Goal: Transaction & Acquisition: Purchase product/service

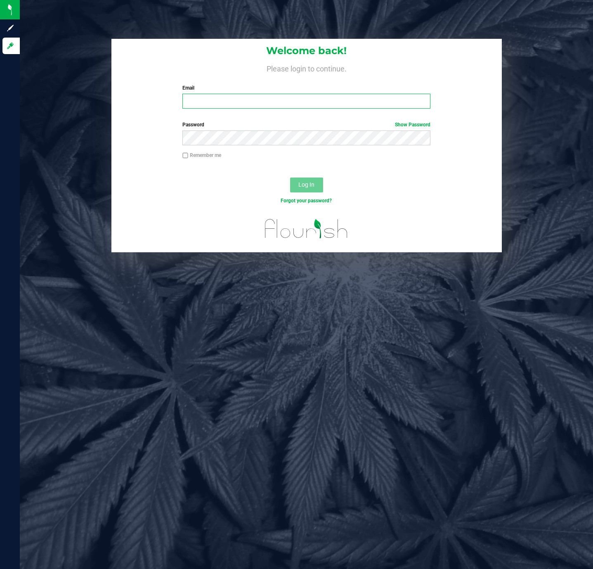
drag, startPoint x: 282, startPoint y: 100, endPoint x: 271, endPoint y: 100, distance: 10.4
click at [282, 100] on input "Email" at bounding box center [307, 101] width 248 height 15
type input "[EMAIL_ADDRESS][DOMAIN_NAME]"
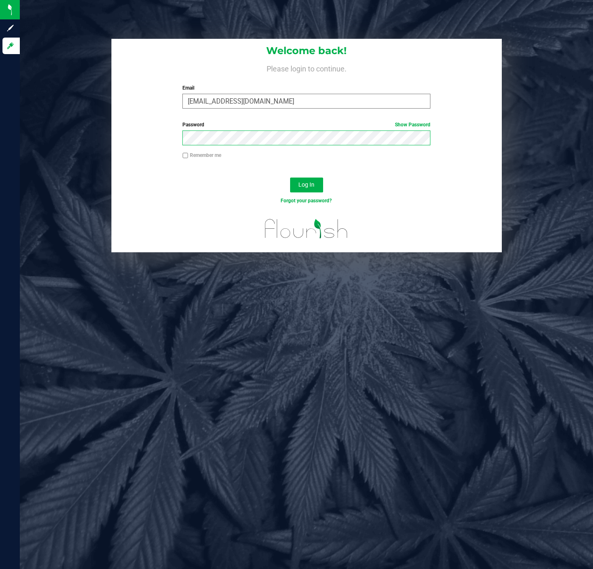
click at [290, 178] on button "Log In" at bounding box center [306, 185] width 33 height 15
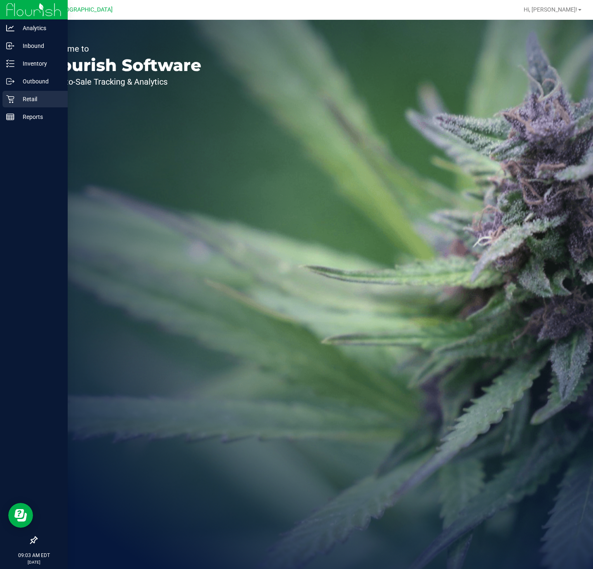
click at [17, 96] on p "Retail" at bounding box center [39, 99] width 50 height 10
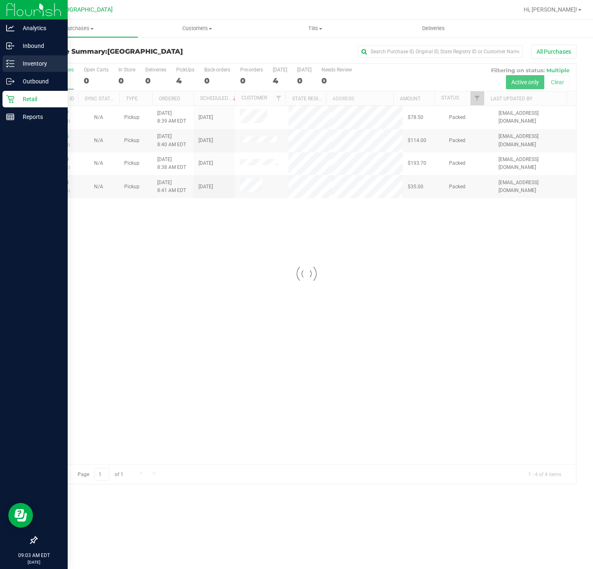
click at [16, 62] on p "Inventory" at bounding box center [39, 64] width 50 height 10
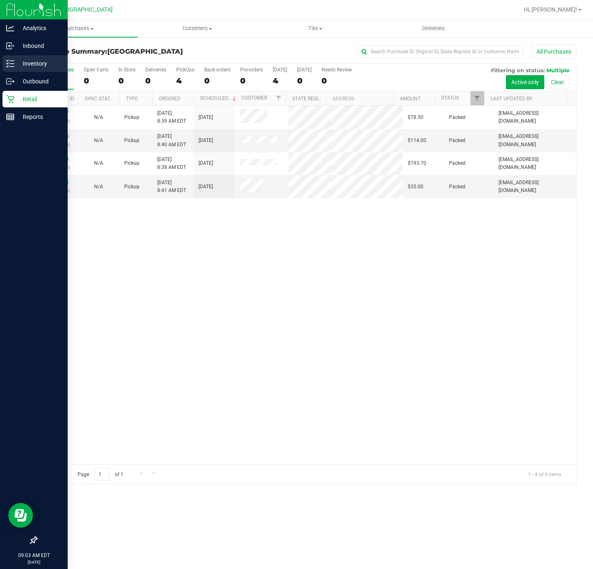
click at [15, 66] on p "Inventory" at bounding box center [39, 64] width 50 height 10
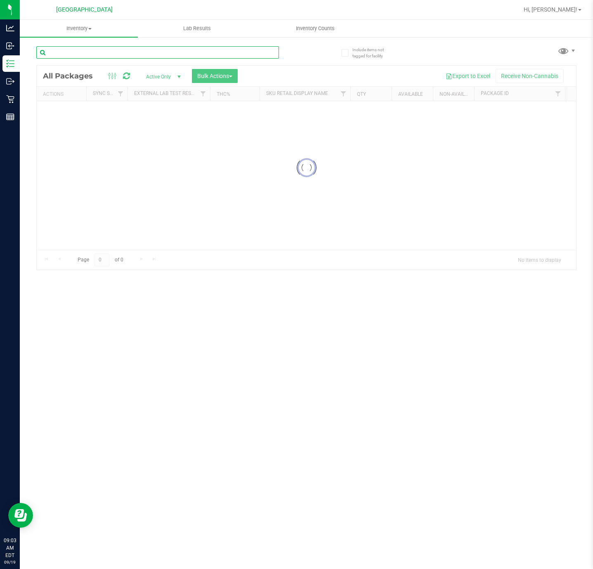
click at [133, 55] on input "text" at bounding box center [157, 52] width 243 height 12
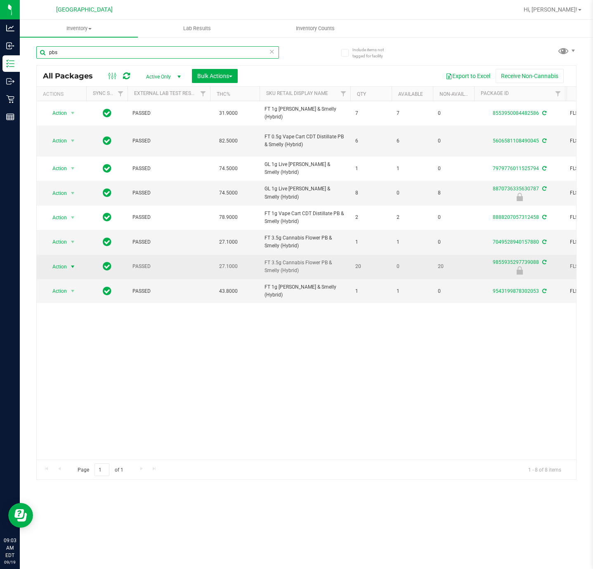
type input "pbs"
click at [57, 270] on span "Action" at bounding box center [56, 267] width 22 height 12
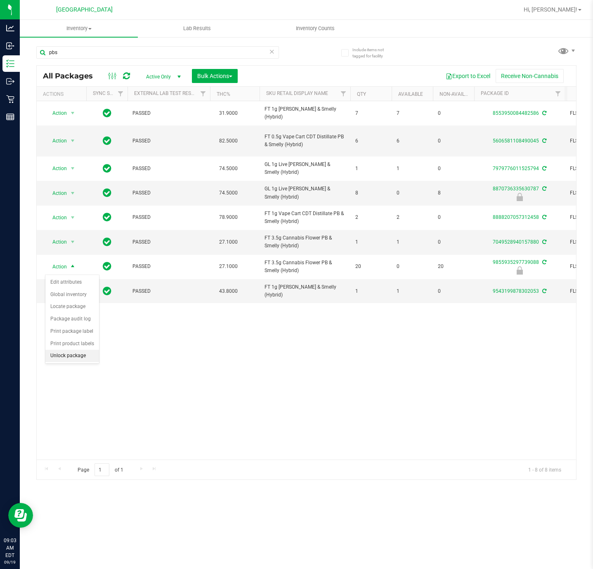
click at [77, 358] on li "Unlock package" at bounding box center [72, 356] width 54 height 12
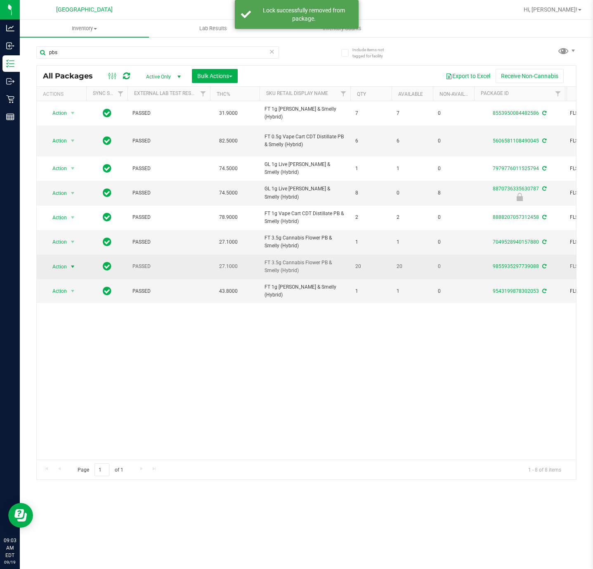
click at [62, 271] on span "Action" at bounding box center [56, 267] width 22 height 12
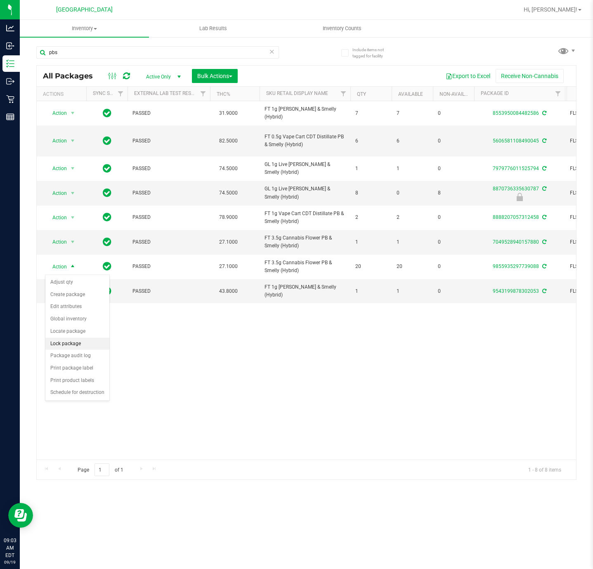
click at [81, 345] on li "Lock package" at bounding box center [77, 344] width 64 height 12
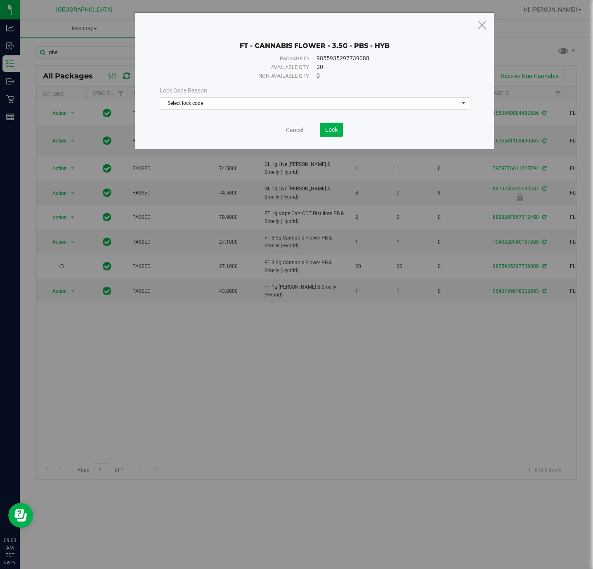
click at [290, 104] on span "Select lock code" at bounding box center [309, 103] width 298 height 12
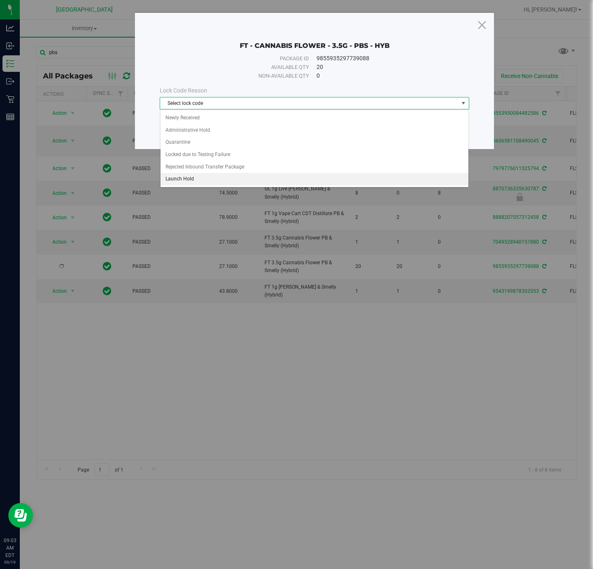
click at [191, 180] on li "Launch Hold" at bounding box center [315, 179] width 308 height 12
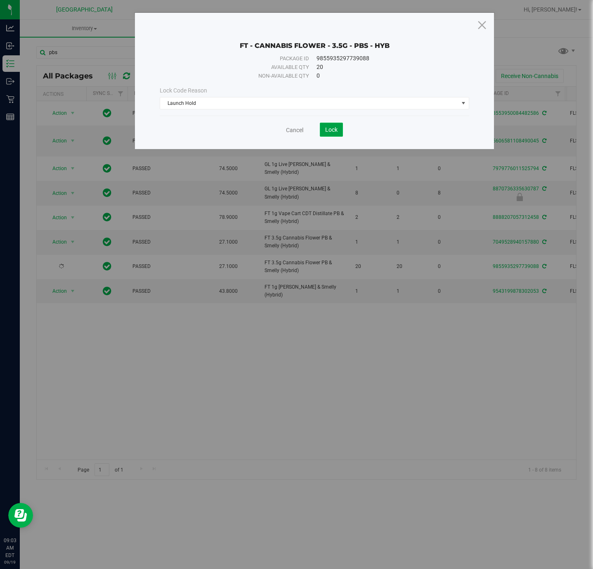
click at [331, 131] on span "Lock" at bounding box center [331, 129] width 12 height 7
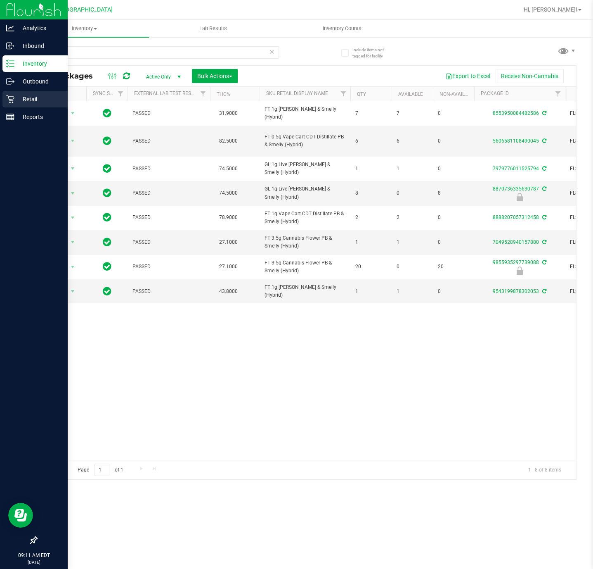
click at [8, 96] on icon at bounding box center [10, 99] width 8 height 8
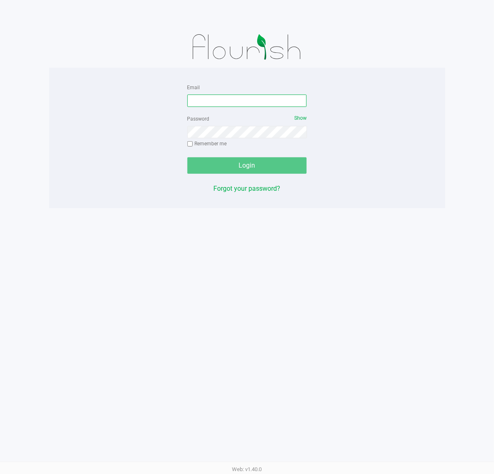
click at [230, 103] on input "Email" at bounding box center [247, 101] width 120 height 12
type input "[EMAIL_ADDRESS][DOMAIN_NAME]"
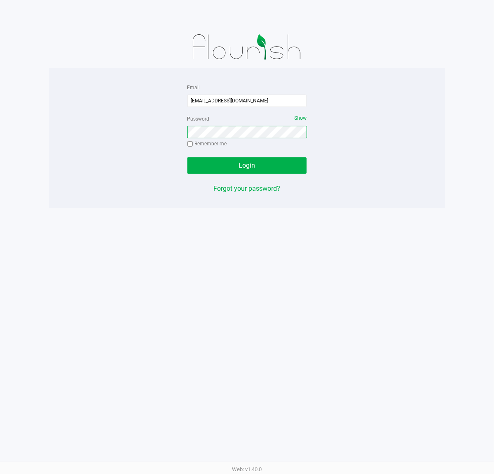
click at [187, 157] on button "Login" at bounding box center [247, 165] width 120 height 17
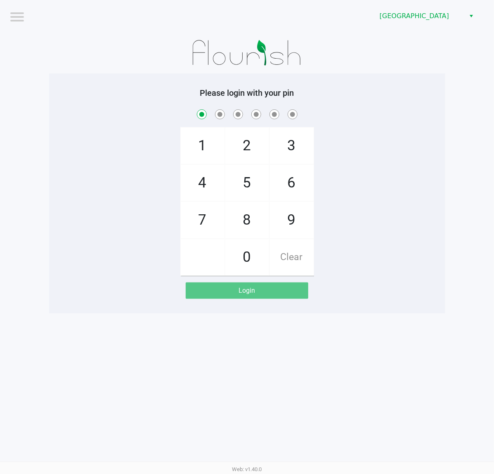
checkbox input "true"
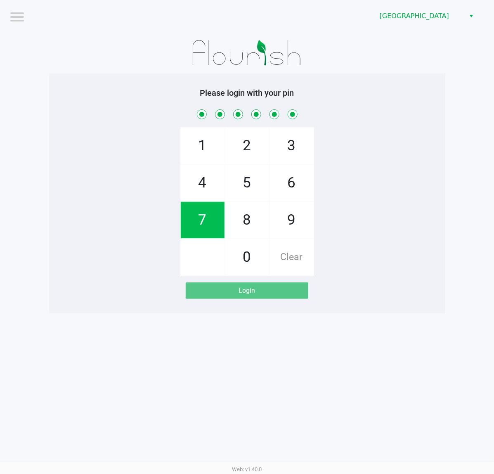
checkbox input "true"
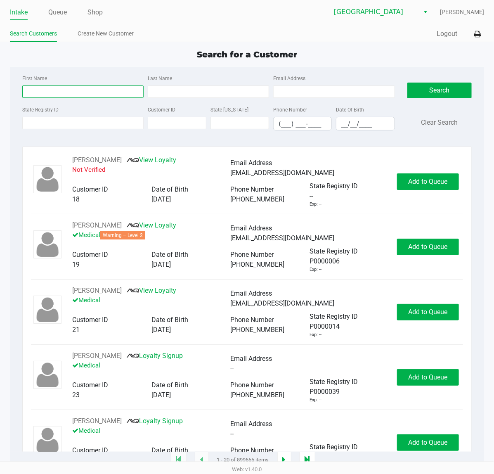
click at [77, 93] on input "First Name" at bounding box center [82, 91] width 121 height 12
type input "[PERSON_NAME]"
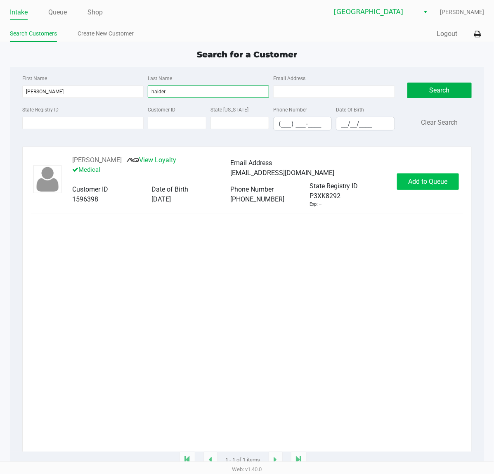
type input "haider"
click at [418, 177] on button "Add to Queue" at bounding box center [428, 181] width 62 height 17
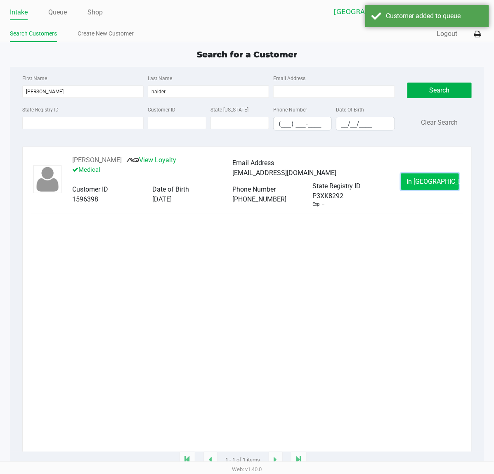
click at [419, 184] on span "In [GEOGRAPHIC_DATA]" at bounding box center [441, 182] width 69 height 8
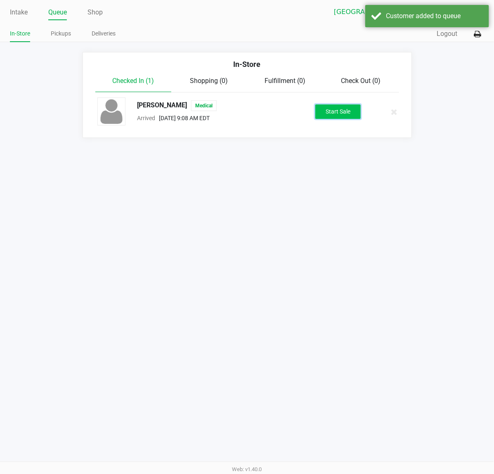
click at [353, 109] on button "Start Sale" at bounding box center [338, 111] width 45 height 14
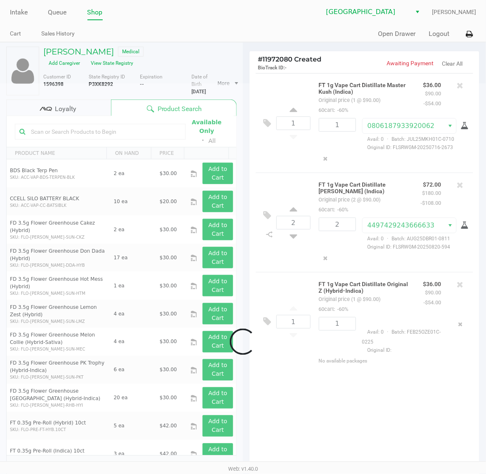
click at [74, 114] on div at bounding box center [243, 341] width 486 height 517
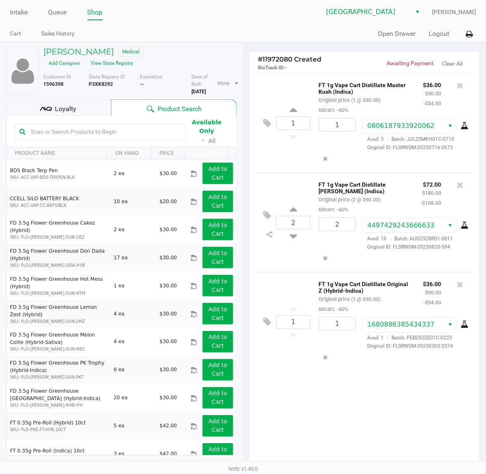
click at [74, 114] on span "Loyalty" at bounding box center [65, 109] width 21 height 10
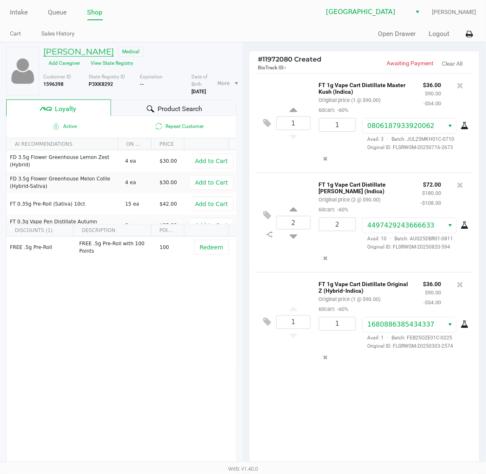
click at [86, 52] on h5 "[PERSON_NAME]" at bounding box center [78, 52] width 71 height 10
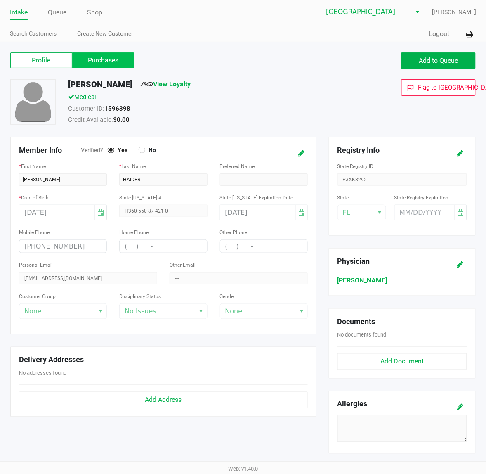
click at [101, 56] on label "Purchases" at bounding box center [103, 60] width 62 height 16
click at [0, 0] on 1 "Purchases" at bounding box center [0, 0] width 0 height 0
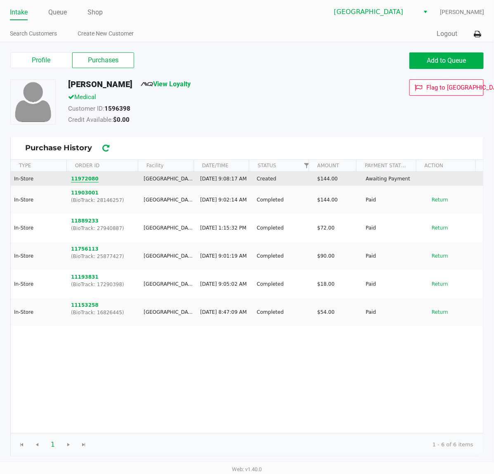
click at [91, 181] on button "11972080" at bounding box center [85, 178] width 28 height 7
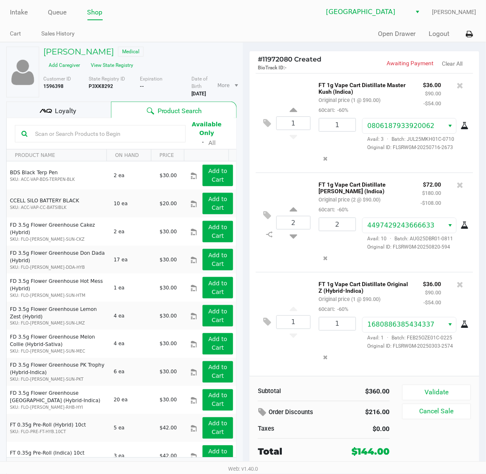
click at [78, 116] on div "Loyalty" at bounding box center [58, 110] width 105 height 17
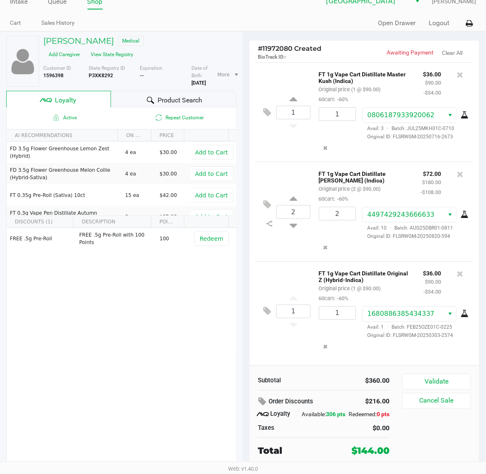
scroll to position [19, 0]
click at [448, 374] on button "Validate" at bounding box center [437, 382] width 69 height 16
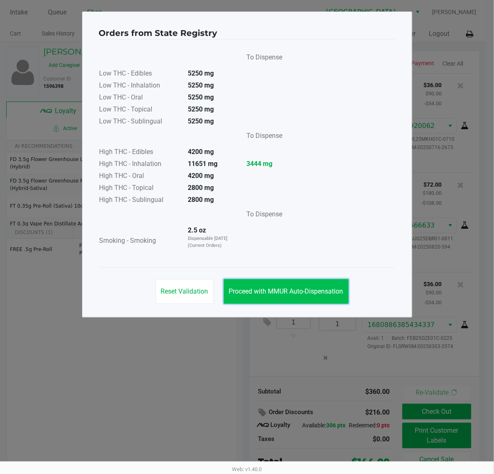
click at [256, 295] on span "Proceed with MMUR Auto-Dispensation" at bounding box center [286, 291] width 114 height 8
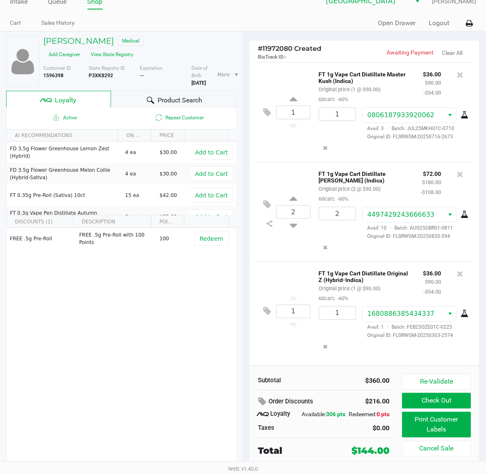
scroll to position [19, 0]
click at [438, 379] on button "Re-Validate" at bounding box center [437, 382] width 69 height 16
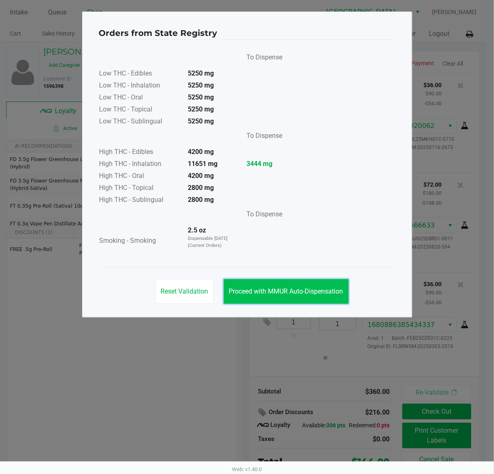
click at [343, 286] on button "Proceed with MMUR Auto-Dispensation" at bounding box center [286, 291] width 125 height 25
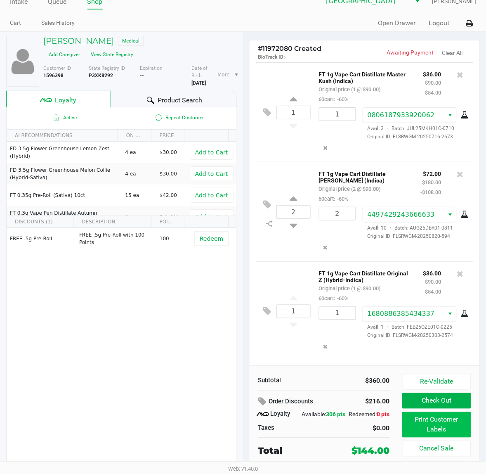
scroll to position [19, 0]
click at [461, 420] on button "Print Customer Labels" at bounding box center [437, 425] width 69 height 26
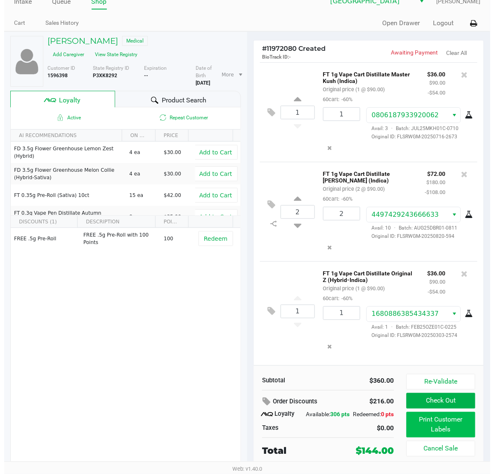
scroll to position [0, 0]
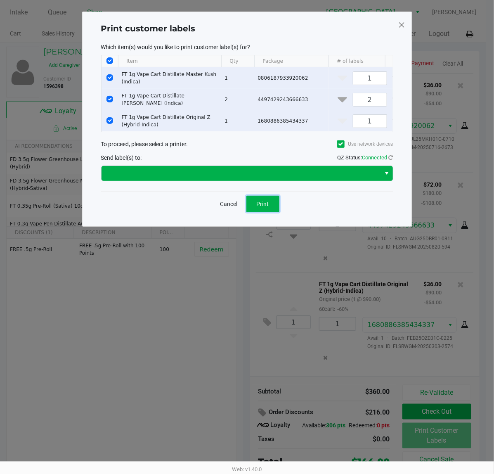
drag, startPoint x: 270, startPoint y: 209, endPoint x: 283, endPoint y: 181, distance: 31.2
click at [283, 184] on div "Print customer labels Which item(s) would you like to print customer label(s) f…" at bounding box center [247, 119] width 297 height 198
click at [283, 178] on span at bounding box center [242, 173] width 270 height 10
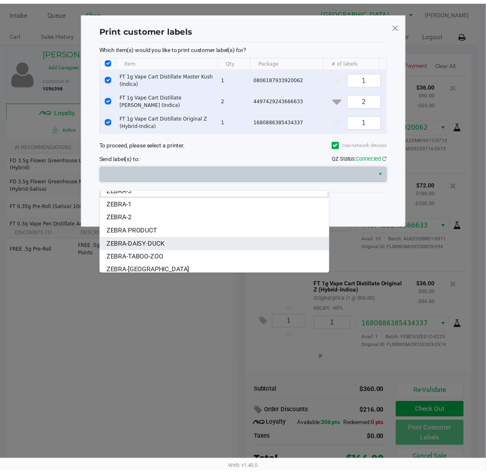
scroll to position [9, 0]
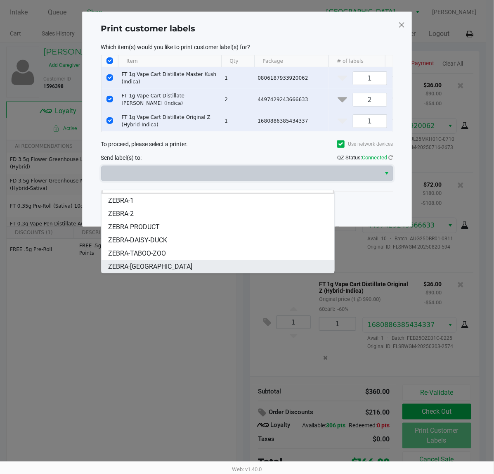
click at [180, 263] on li "ZEBRA-[GEOGRAPHIC_DATA]" at bounding box center [218, 266] width 233 height 13
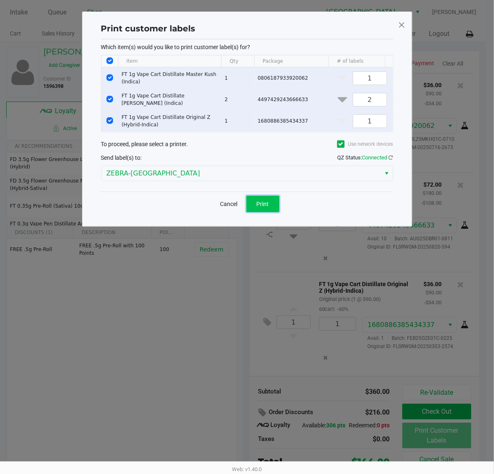
click at [254, 212] on button "Print" at bounding box center [263, 204] width 33 height 17
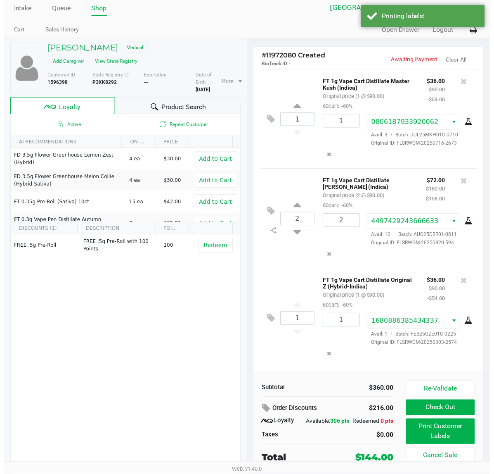
scroll to position [0, 0]
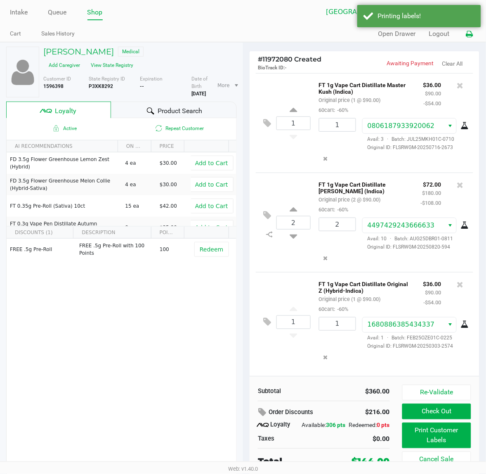
click at [466, 36] on button at bounding box center [470, 33] width 14 height 15
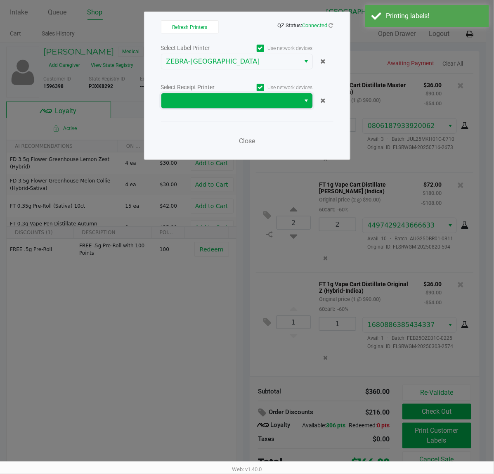
click at [187, 100] on span at bounding box center [230, 101] width 129 height 10
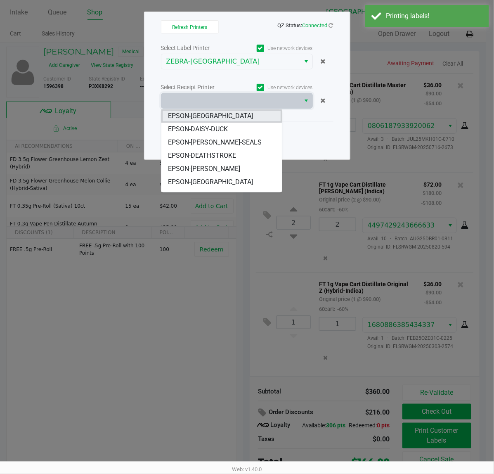
click at [199, 116] on span "EPSON-[GEOGRAPHIC_DATA]" at bounding box center [210, 116] width 85 height 10
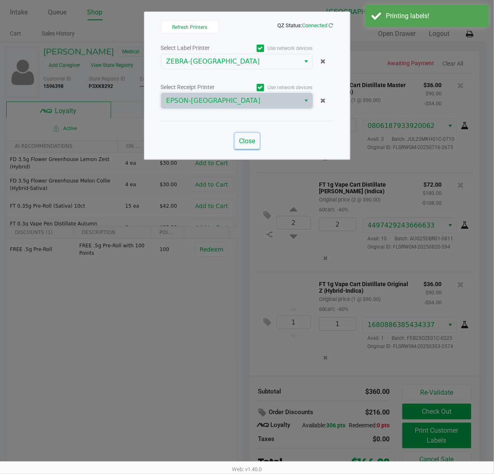
click at [242, 142] on span "Close" at bounding box center [247, 141] width 16 height 8
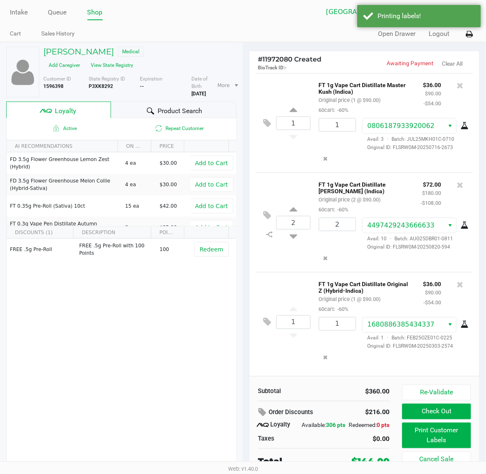
click at [434, 404] on div "Re-Validate Check Out Print Customer Labels Cancel Sale" at bounding box center [440, 427] width 75 height 84
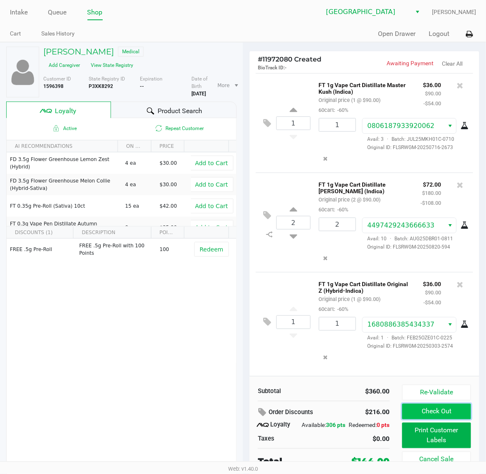
click at [434, 407] on button "Check Out" at bounding box center [437, 412] width 69 height 16
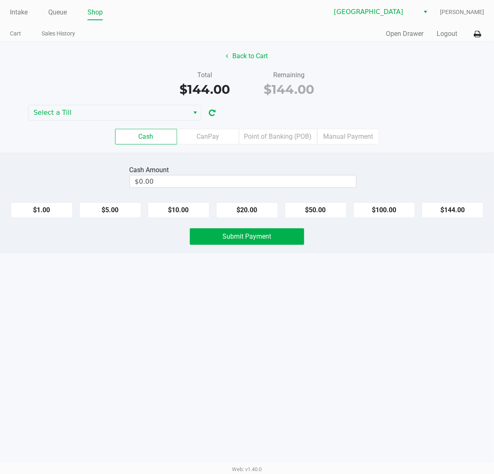
click at [294, 145] on div "Cash CanPay Point of Banking (POB) Manual Payment" at bounding box center [247, 137] width 507 height 32
click at [293, 139] on label "Point of Banking (POB)" at bounding box center [278, 137] width 78 height 16
click at [0, 0] on 7 "Point of Banking (POB)" at bounding box center [0, 0] width 0 height 0
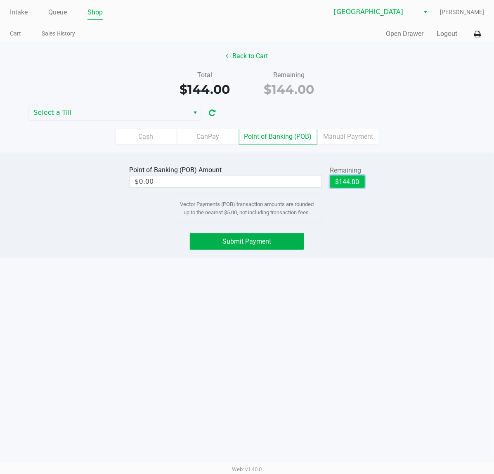
click at [346, 182] on button "$144.00" at bounding box center [347, 182] width 35 height 12
type input "$144.00"
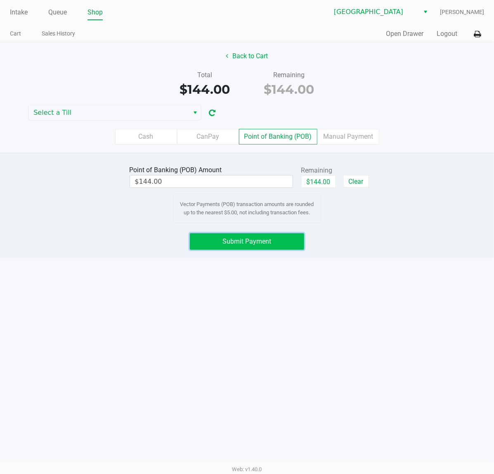
click at [252, 239] on span "Submit Payment" at bounding box center [247, 241] width 49 height 8
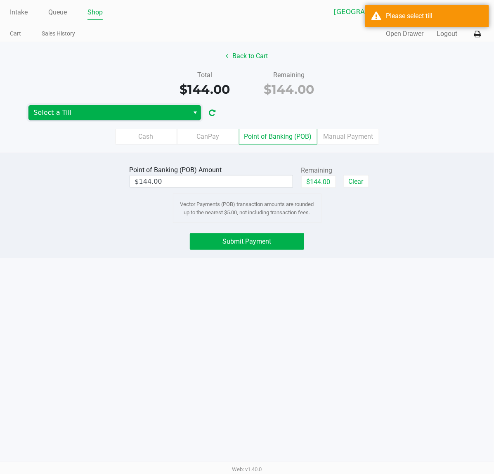
click at [178, 109] on span "Select a Till" at bounding box center [108, 113] width 151 height 10
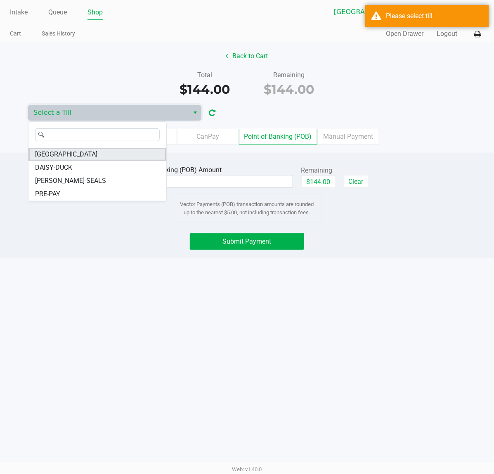
click at [66, 158] on li "[GEOGRAPHIC_DATA]" at bounding box center [97, 154] width 138 height 13
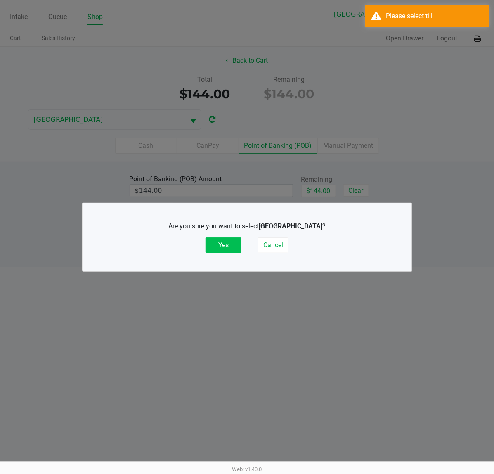
click at [221, 238] on button "Yes" at bounding box center [224, 245] width 36 height 16
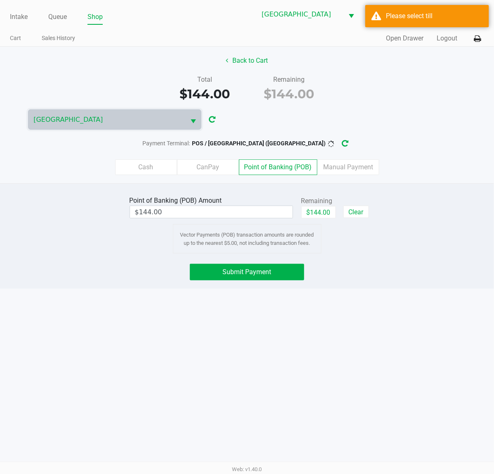
click at [391, 267] on div "Submit Payment" at bounding box center [247, 272] width 507 height 17
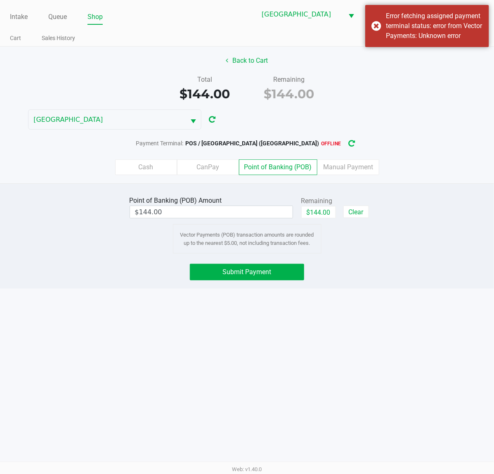
click at [345, 151] on button "button" at bounding box center [351, 143] width 13 height 15
click at [330, 141] on div "Payment Terminal: POS / [GEOGRAPHIC_DATA] ([GEOGRAPHIC_DATA]) offline" at bounding box center [247, 143] width 494 height 15
click at [257, 269] on span "Submit Payment" at bounding box center [247, 272] width 49 height 8
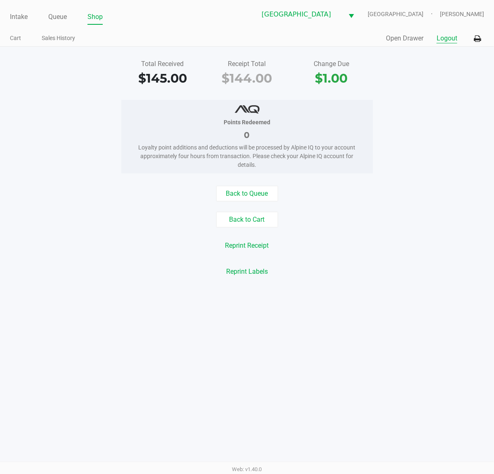
click at [441, 41] on button "Logout" at bounding box center [447, 38] width 21 height 10
